Goal: Find specific page/section: Find specific page/section

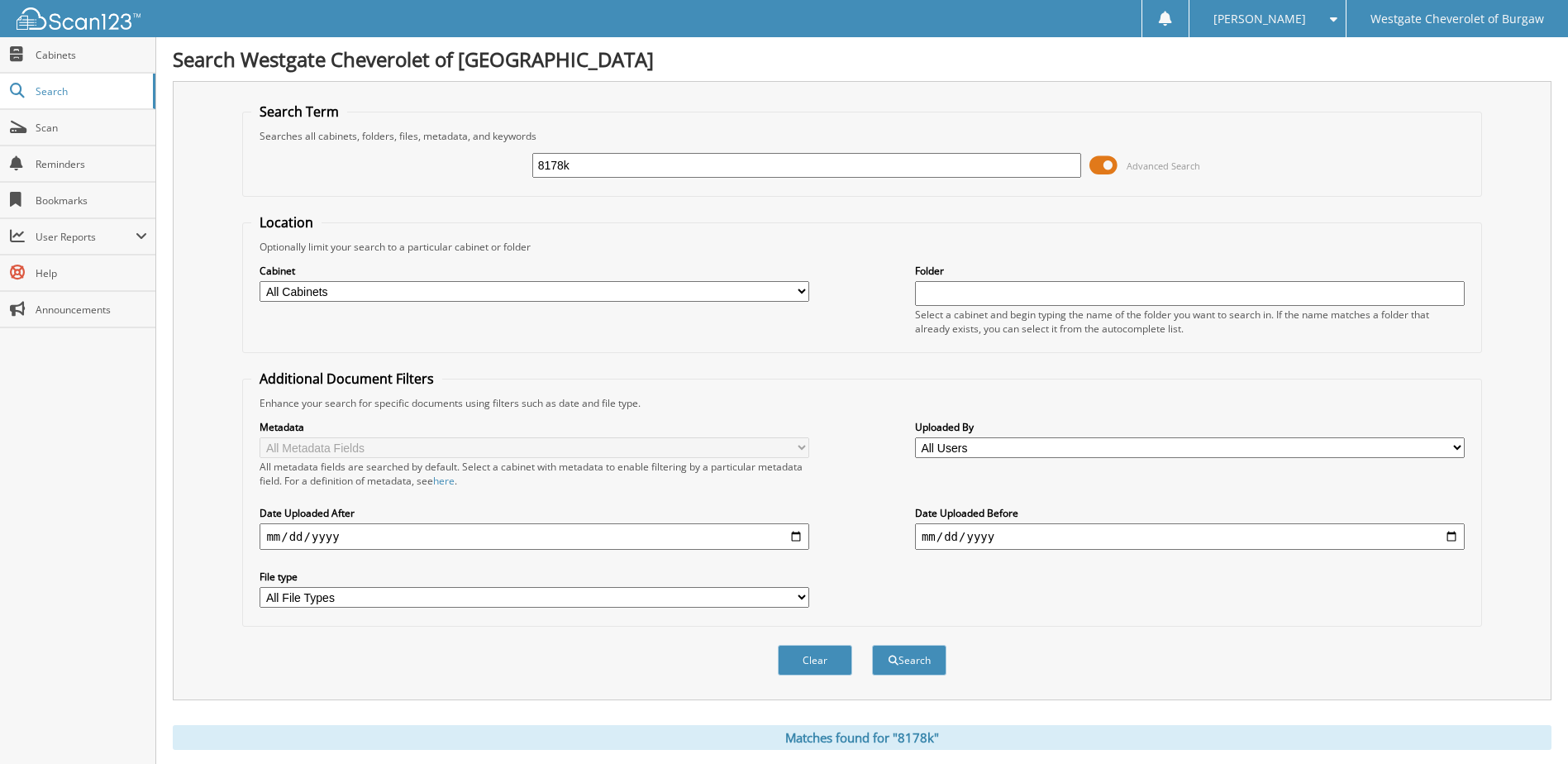
drag, startPoint x: 756, startPoint y: 166, endPoint x: 513, endPoint y: 163, distance: 243.0
click at [513, 164] on div "8178k Advanced Search" at bounding box center [862, 165] width 1221 height 45
type input "[PERSON_NAME]"
click at [872, 644] on button "Search" at bounding box center [909, 660] width 74 height 30
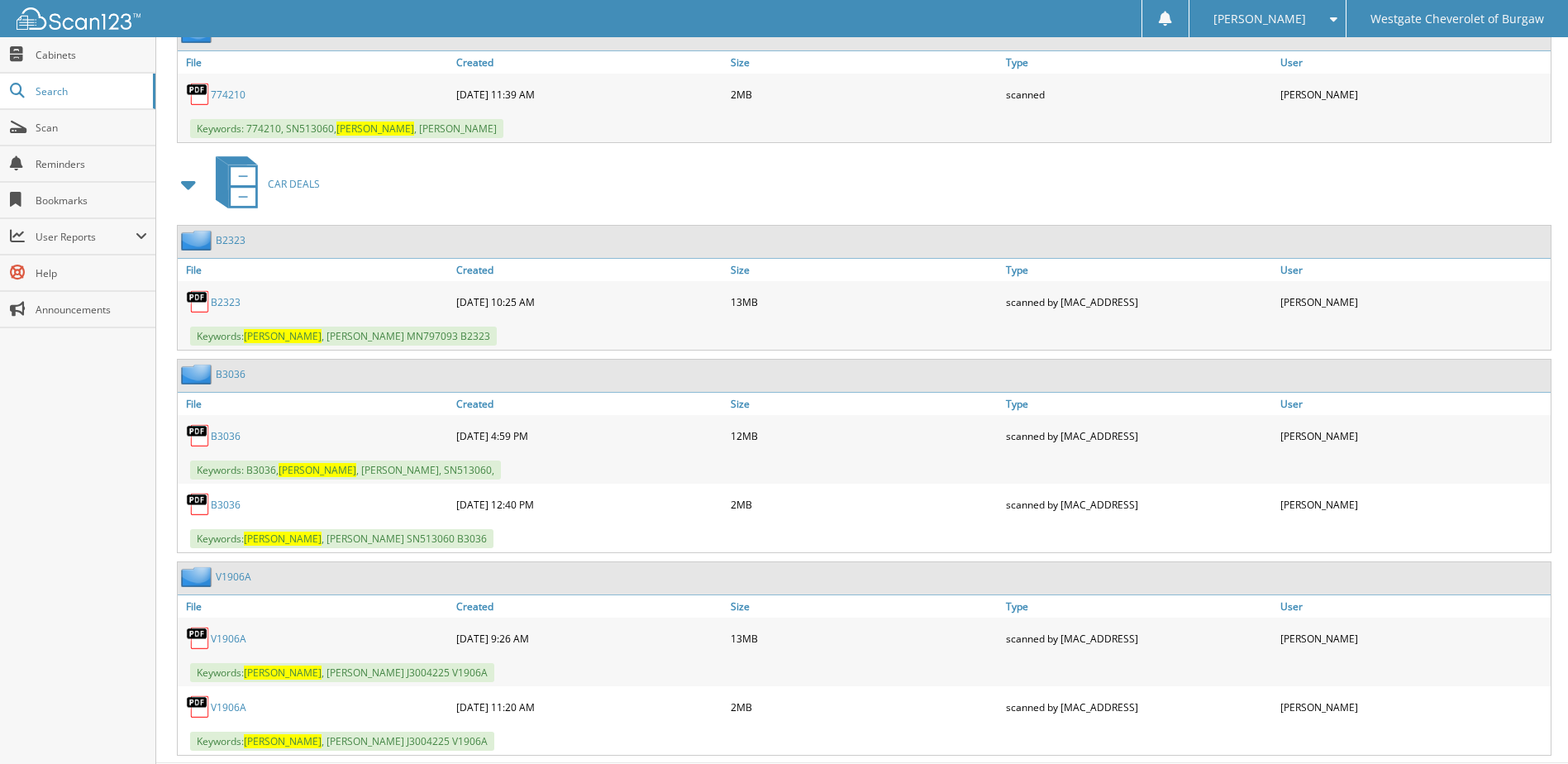
scroll to position [3274, 0]
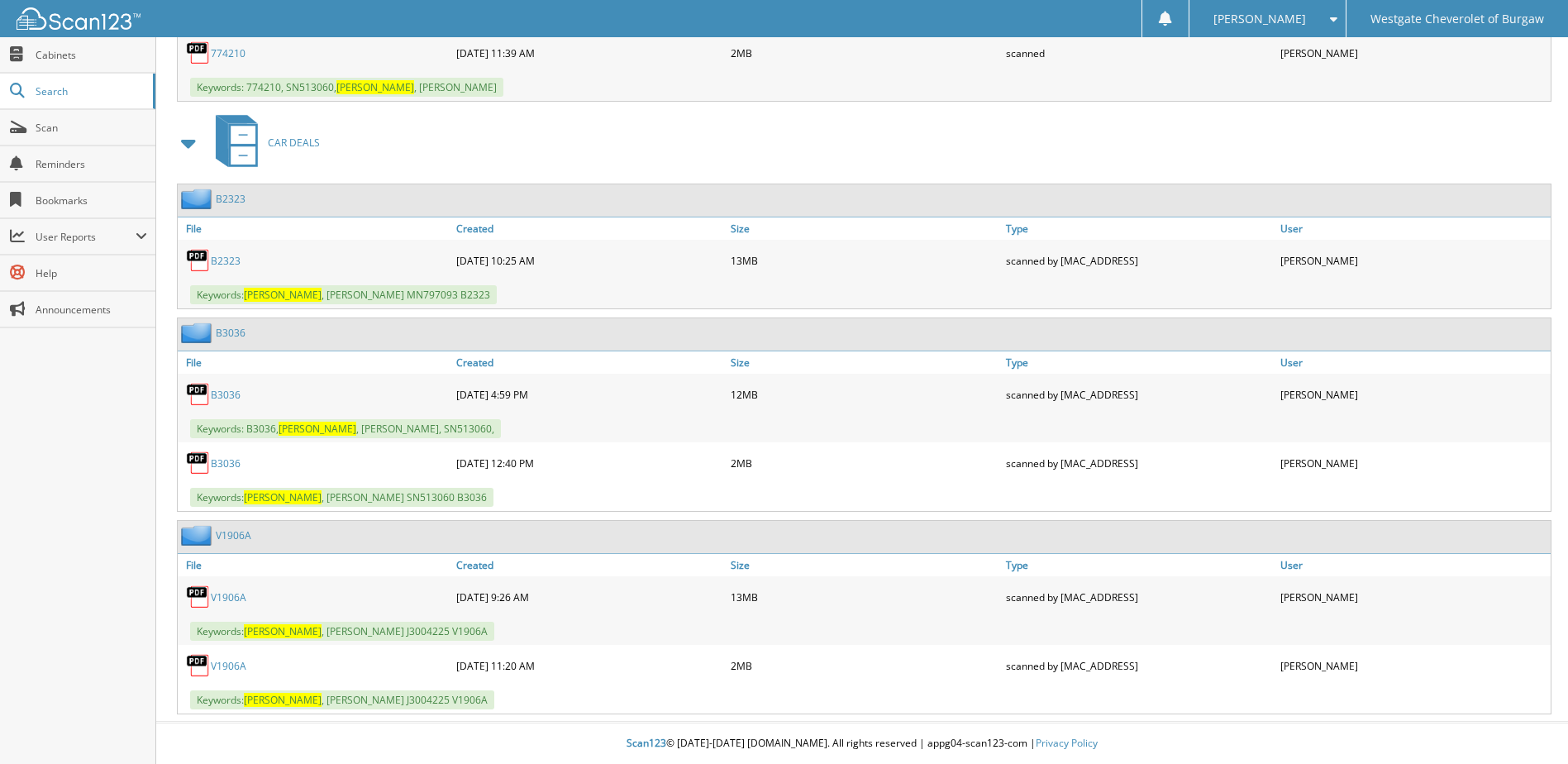
click at [229, 257] on link "B2323" at bounding box center [225, 260] width 29 height 14
click at [216, 395] on link "B3036" at bounding box center [225, 394] width 29 height 14
